Goal: Information Seeking & Learning: Understand process/instructions

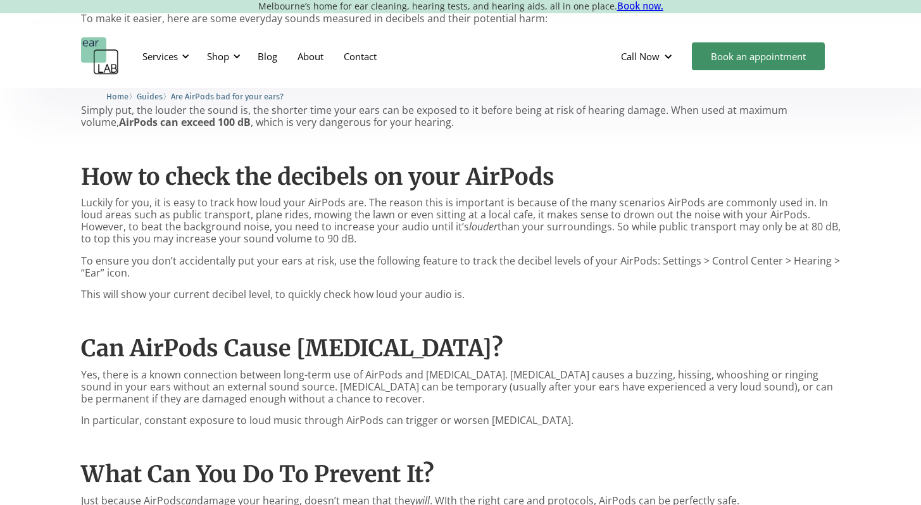
scroll to position [797, 0]
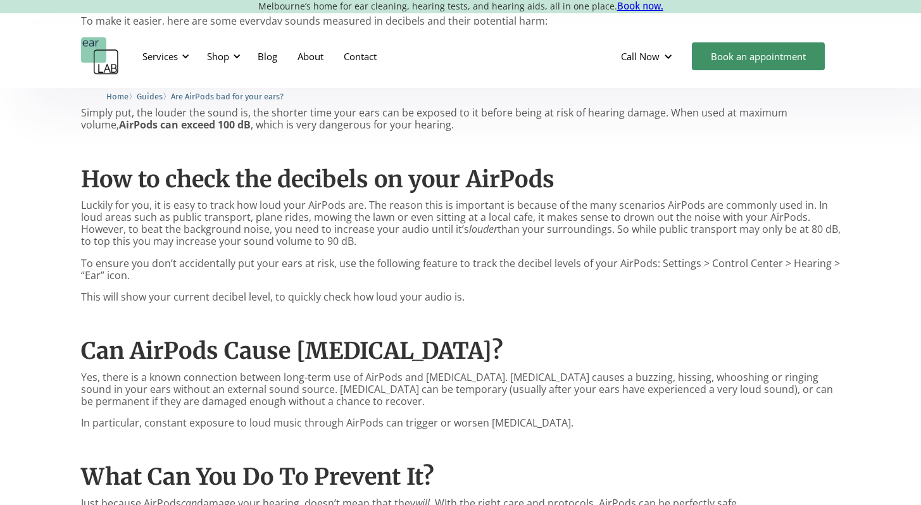
click at [621, 221] on p "Luckily for you, it is easy to track how loud your AirPods are. The reason this…" at bounding box center [460, 223] width 759 height 49
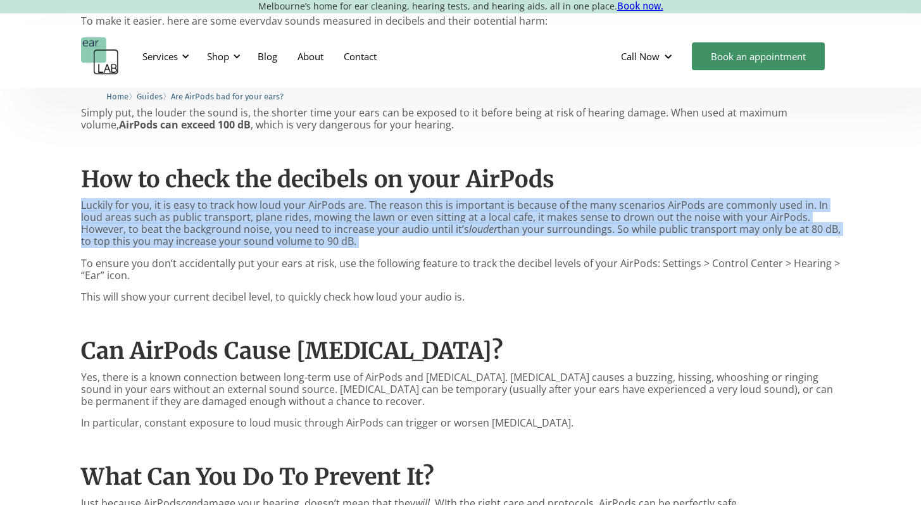
click at [621, 221] on p "Luckily for you, it is easy to track how loud your AirPods are. The reason this…" at bounding box center [460, 223] width 759 height 49
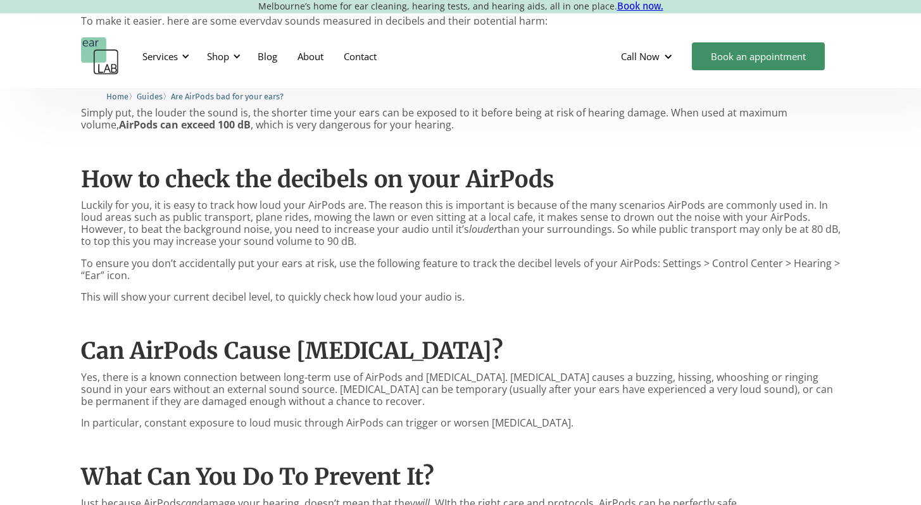
click at [573, 267] on p "To ensure you don’t accidentally put your ears at risk, use the following featu…" at bounding box center [460, 270] width 759 height 24
click at [532, 281] on p "To ensure you don’t accidentally put your ears at risk, use the following featu…" at bounding box center [460, 270] width 759 height 24
click at [413, 271] on p "To ensure you don’t accidentally put your ears at risk, use the following featu…" at bounding box center [460, 270] width 759 height 24
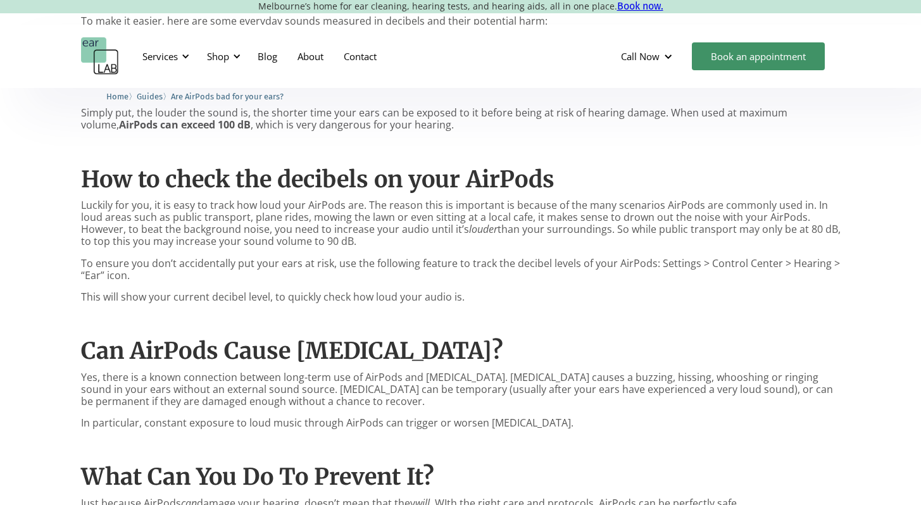
click at [413, 271] on p "To ensure you don’t accidentally put your ears at risk, use the following featu…" at bounding box center [460, 270] width 759 height 24
click at [390, 297] on p "This will show your current decibel level, to quickly check how loud your audio…" at bounding box center [460, 297] width 759 height 12
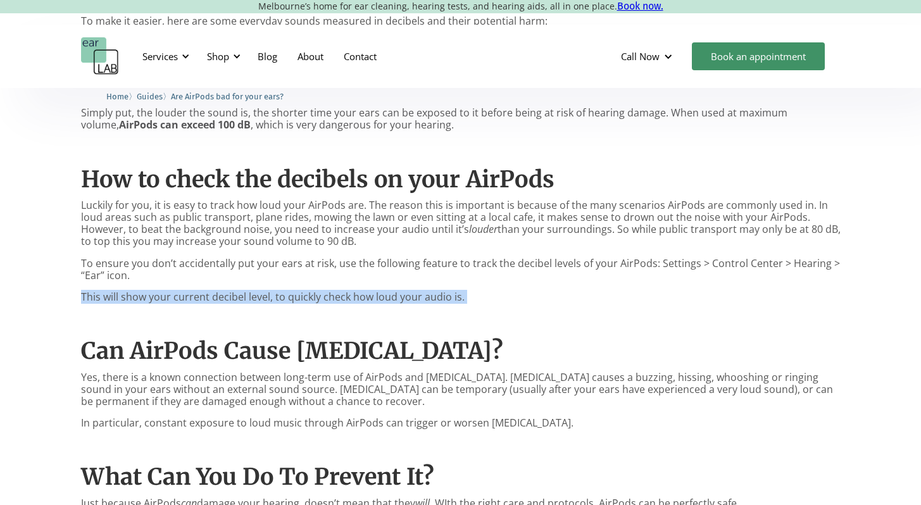
click at [390, 297] on p "This will show your current decibel level, to quickly check how loud your audio…" at bounding box center [460, 297] width 759 height 12
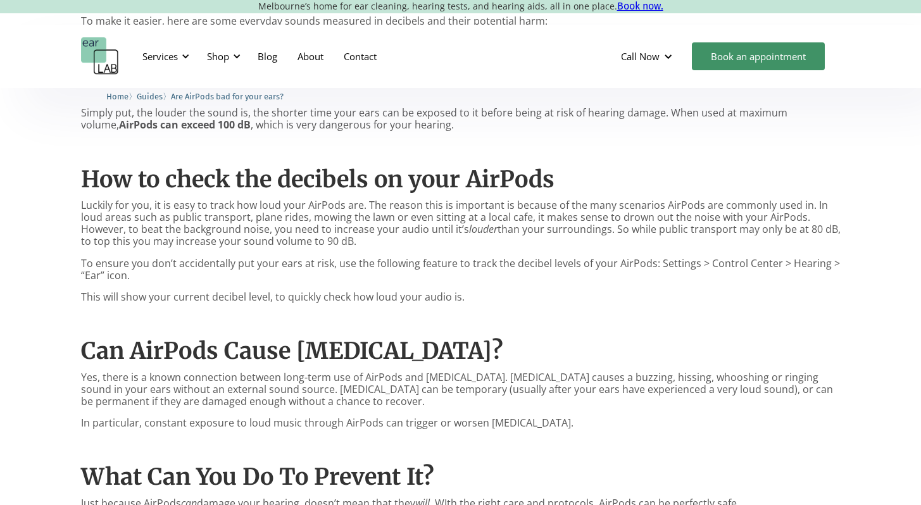
click at [390, 280] on p "To ensure you don’t accidentally put your ears at risk, use the following featu…" at bounding box center [460, 270] width 759 height 24
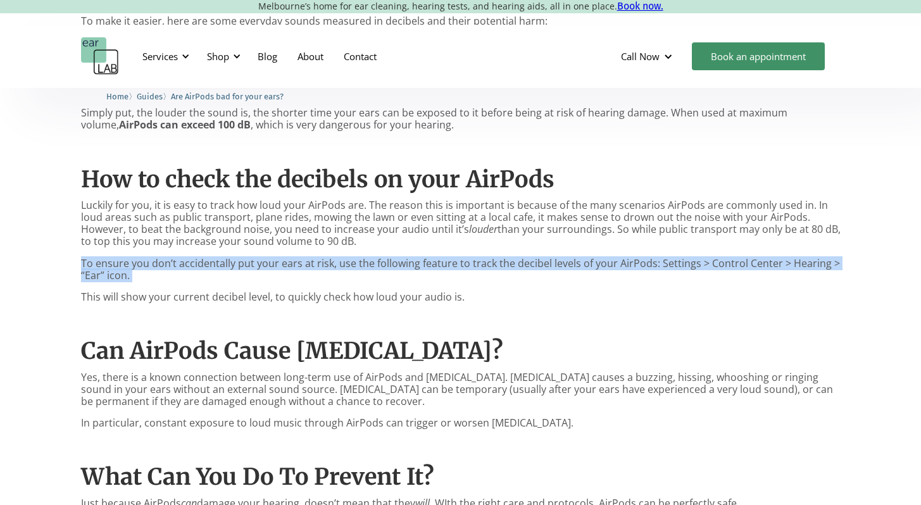
click at [390, 280] on p "To ensure you don’t accidentally put your ears at risk, use the following featu…" at bounding box center [460, 270] width 759 height 24
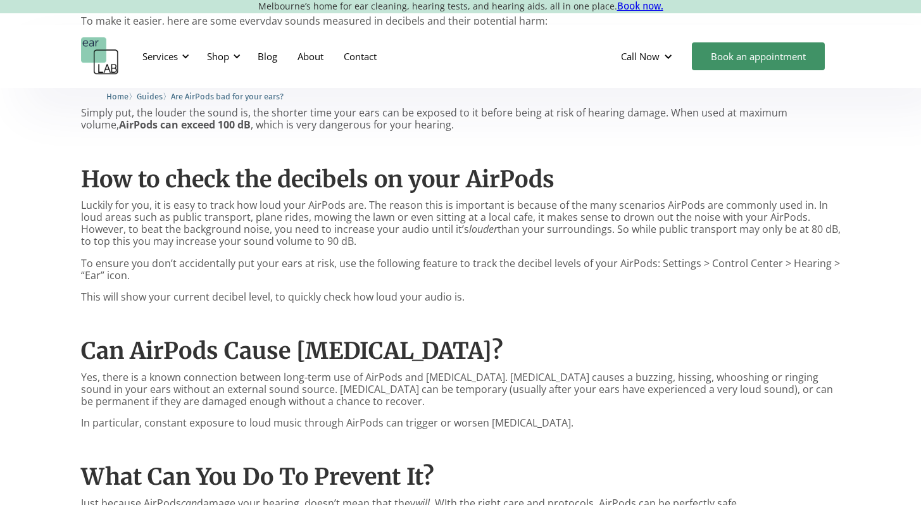
click at [390, 282] on p "To ensure you don’t accidentally put your ears at risk, use the following featu…" at bounding box center [460, 270] width 759 height 24
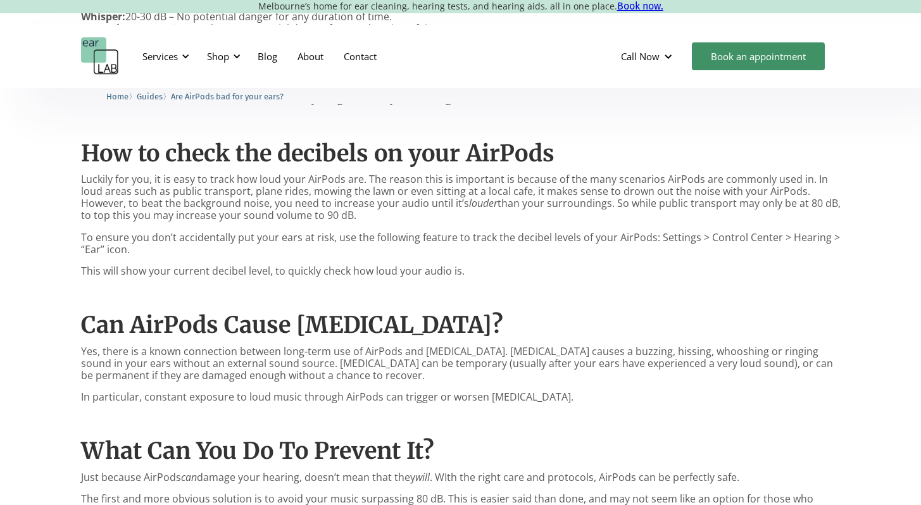
scroll to position [797, 0]
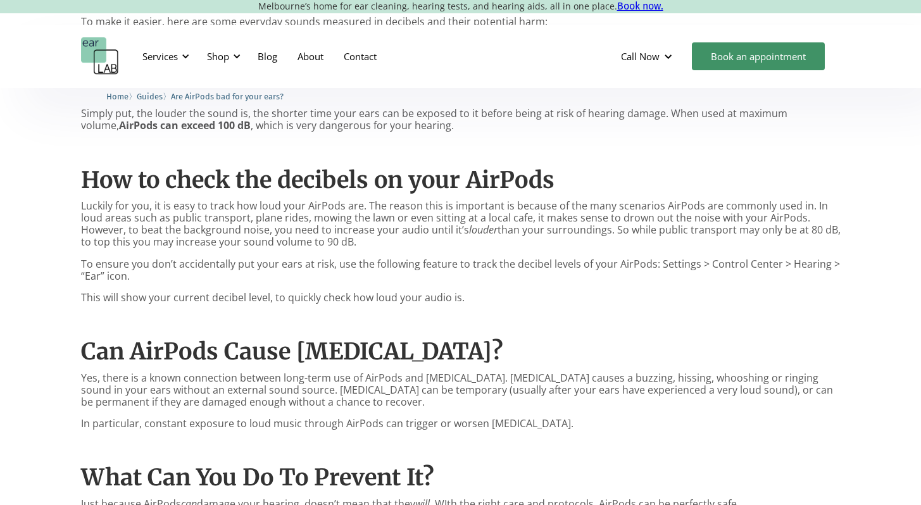
drag, startPoint x: 656, startPoint y: 265, endPoint x: 792, endPoint y: 273, distance: 136.3
click at [791, 275] on p "To ensure you don’t accidentally put your ears at risk, use the following featu…" at bounding box center [460, 270] width 759 height 24
click at [792, 273] on p "To ensure you don’t accidentally put your ears at risk, use the following featu…" at bounding box center [460, 270] width 759 height 24
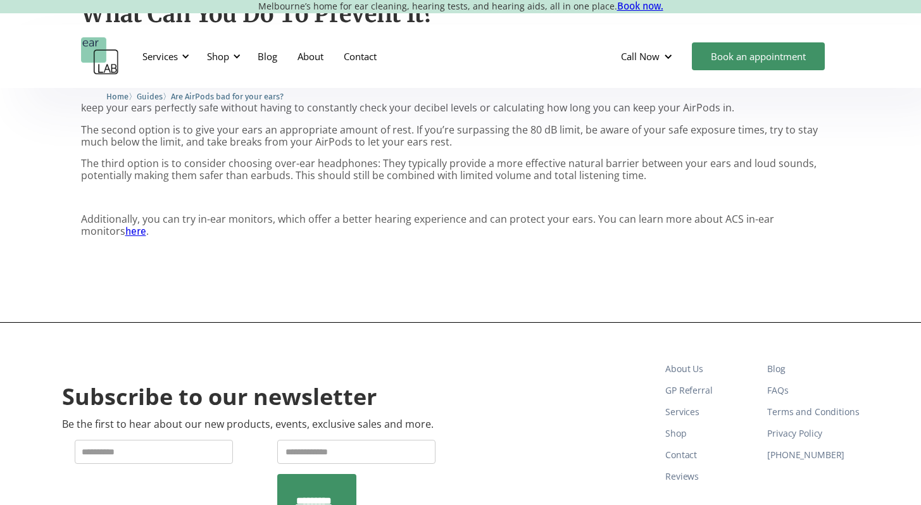
scroll to position [1268, 0]
